Goal: Task Accomplishment & Management: Manage account settings

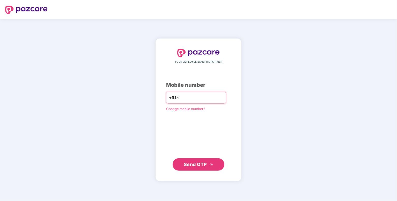
type input "**********"
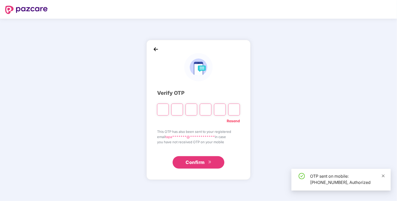
click at [385, 176] on icon "close" at bounding box center [384, 176] width 4 height 4
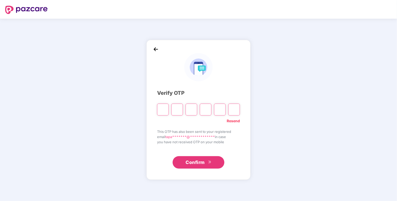
click at [163, 112] on input "Please enter verification code. Digit 1" at bounding box center [163, 110] width 12 height 12
type input "*"
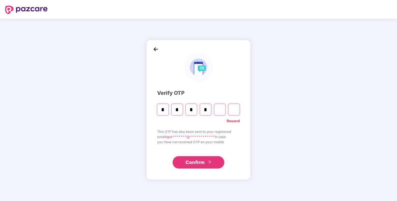
type input "*"
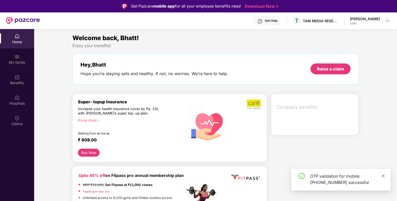
click at [385, 174] on icon "close" at bounding box center [384, 176] width 4 height 4
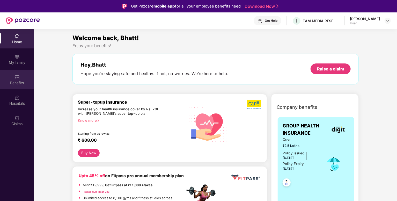
click at [15, 84] on div "Benefits" at bounding box center [17, 82] width 34 height 5
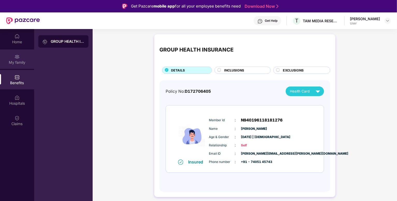
click at [20, 62] on div "My family" at bounding box center [17, 62] width 34 height 5
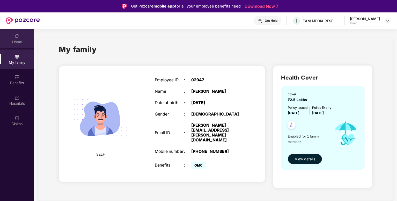
click at [18, 39] on div "Home" at bounding box center [17, 38] width 34 height 19
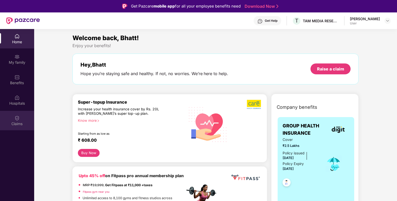
click at [16, 120] on img at bounding box center [17, 118] width 5 height 5
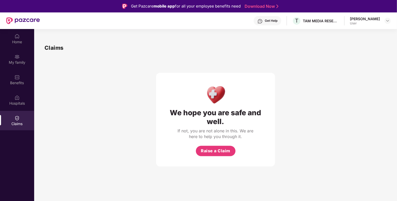
click at [278, 21] on div "Get Help" at bounding box center [271, 21] width 13 height 4
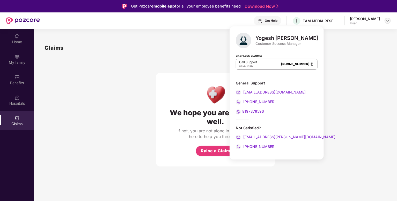
click at [387, 19] on img at bounding box center [388, 21] width 4 height 4
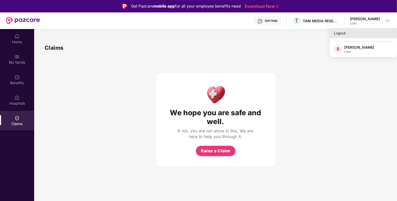
click at [344, 34] on div "Logout" at bounding box center [363, 33] width 67 height 10
